Goal: Entertainment & Leisure: Consume media (video, audio)

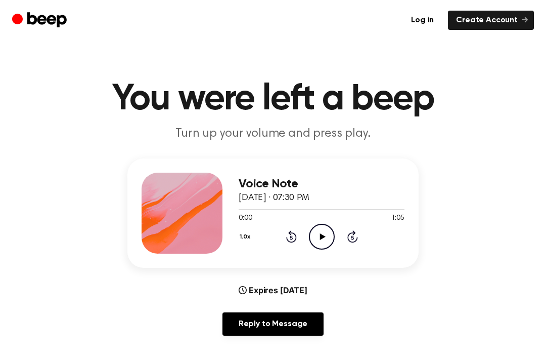
click at [322, 233] on icon "Play Audio" at bounding box center [322, 237] width 26 height 26
click at [324, 223] on div "0:08 1:05" at bounding box center [322, 218] width 166 height 11
click at [321, 240] on icon "Pause Audio" at bounding box center [322, 237] width 26 height 26
click at [319, 231] on icon "Play Audio" at bounding box center [322, 237] width 26 height 26
click at [327, 237] on icon "Pause Audio" at bounding box center [322, 237] width 26 height 26
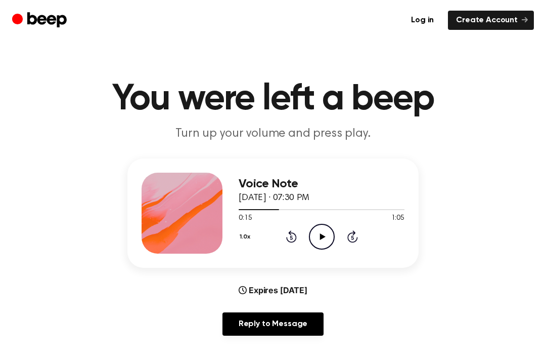
click at [319, 230] on icon "Play Audio" at bounding box center [322, 237] width 26 height 26
click at [324, 242] on icon "Pause Audio" at bounding box center [322, 237] width 26 height 26
click at [317, 229] on icon "Play Audio" at bounding box center [322, 237] width 26 height 26
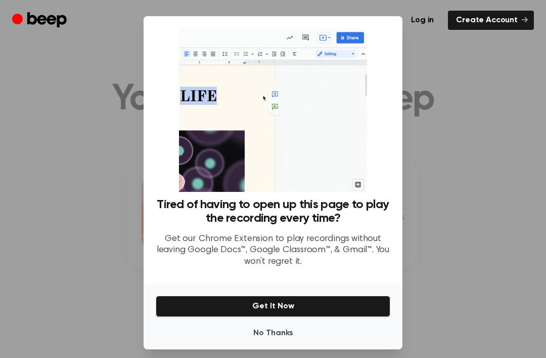
click at [482, 191] on div at bounding box center [273, 179] width 546 height 358
click at [475, 173] on div at bounding box center [273, 179] width 546 height 358
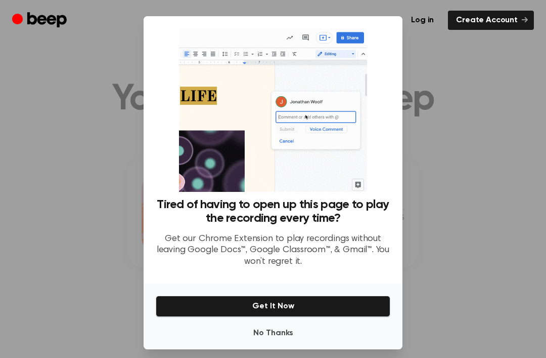
click at [272, 343] on button "No Thanks" at bounding box center [273, 333] width 235 height 20
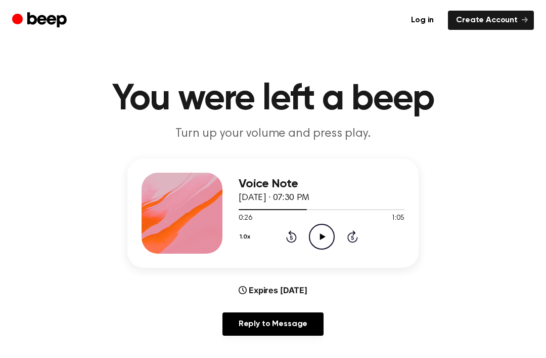
click at [326, 226] on icon "Play Audio" at bounding box center [322, 237] width 26 height 26
click at [328, 224] on icon "Pause Audio" at bounding box center [322, 237] width 26 height 26
click at [314, 355] on main "You were left a beep Turn up your volume and press play. Voice Note [DATE] · 07…" at bounding box center [273, 326] width 546 height 652
click at [286, 245] on div "1.0x Rewind 5 seconds Play Audio Skip 5 seconds" at bounding box center [322, 237] width 166 height 26
click at [286, 234] on icon "Rewind 5 seconds" at bounding box center [291, 236] width 11 height 13
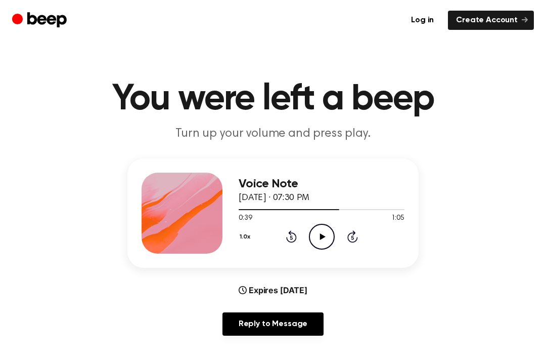
click at [290, 234] on icon at bounding box center [291, 236] width 11 height 12
click at [324, 232] on icon "Play Audio" at bounding box center [322, 237] width 26 height 26
click at [287, 235] on icon "Rewind 5 seconds" at bounding box center [291, 236] width 11 height 13
click at [292, 231] on icon "Rewind 5 seconds" at bounding box center [291, 236] width 11 height 13
click at [289, 236] on icon "Rewind 5 seconds" at bounding box center [291, 236] width 11 height 13
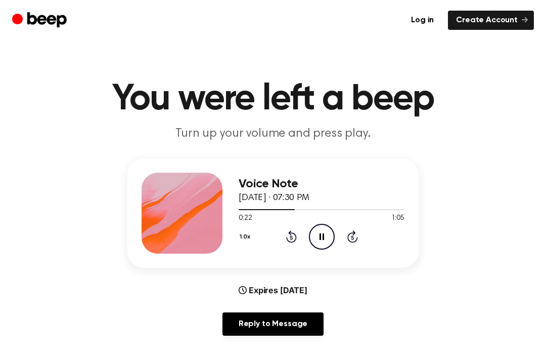
click at [293, 239] on icon "Rewind 5 seconds" at bounding box center [291, 236] width 11 height 13
click at [294, 235] on icon at bounding box center [291, 236] width 11 height 12
click at [296, 234] on icon at bounding box center [291, 236] width 11 height 12
click at [350, 232] on icon "Skip 5 seconds" at bounding box center [352, 236] width 11 height 13
click at [312, 230] on icon "Pause Audio" at bounding box center [322, 237] width 26 height 26
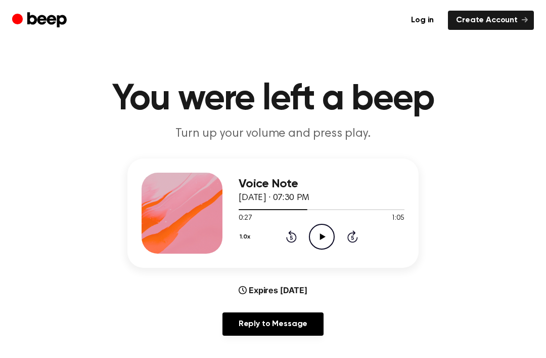
click at [319, 226] on icon "Play Audio" at bounding box center [322, 237] width 26 height 26
click at [329, 232] on icon "Pause Audio" at bounding box center [322, 237] width 26 height 26
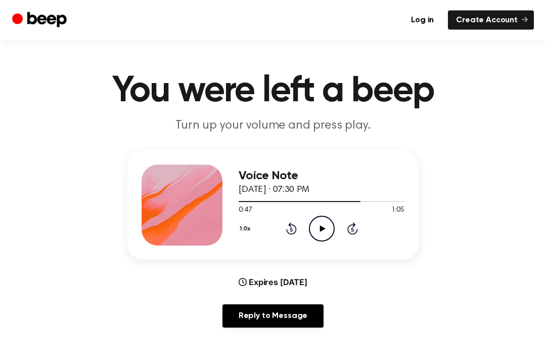
scroll to position [4, 0]
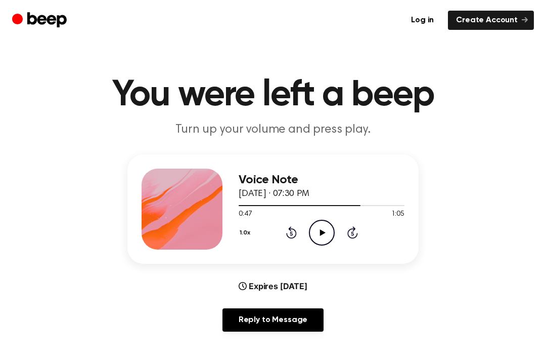
click at [319, 226] on icon "Play Audio" at bounding box center [322, 233] width 26 height 26
click at [313, 234] on icon "Pause Audio" at bounding box center [322, 233] width 26 height 26
click at [323, 225] on icon "Play Audio" at bounding box center [322, 233] width 26 height 26
click at [295, 227] on icon "Rewind 5 seconds" at bounding box center [291, 232] width 11 height 13
click at [296, 229] on icon "Rewind 5 seconds" at bounding box center [291, 232] width 11 height 13
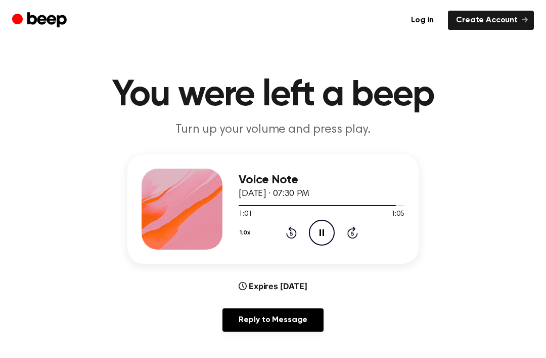
click at [295, 231] on icon at bounding box center [291, 232] width 11 height 12
click at [287, 234] on icon at bounding box center [291, 232] width 11 height 12
click at [293, 234] on icon "Rewind 5 seconds" at bounding box center [291, 232] width 11 height 13
click at [293, 233] on icon "Rewind 5 seconds" at bounding box center [291, 232] width 11 height 13
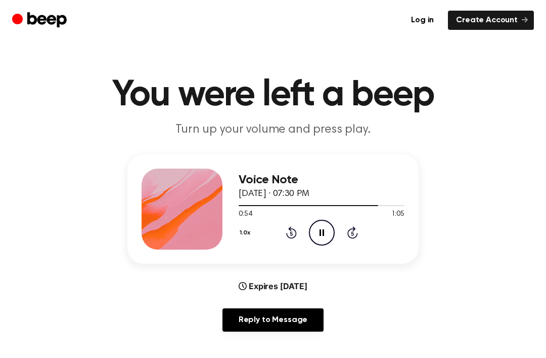
click at [325, 229] on icon "Pause Audio" at bounding box center [322, 233] width 26 height 26
click at [322, 232] on icon at bounding box center [323, 232] width 6 height 7
click at [320, 229] on icon at bounding box center [322, 232] width 5 height 7
click at [322, 227] on icon "Play Audio" at bounding box center [322, 233] width 26 height 26
